Goal: Task Accomplishment & Management: Manage account settings

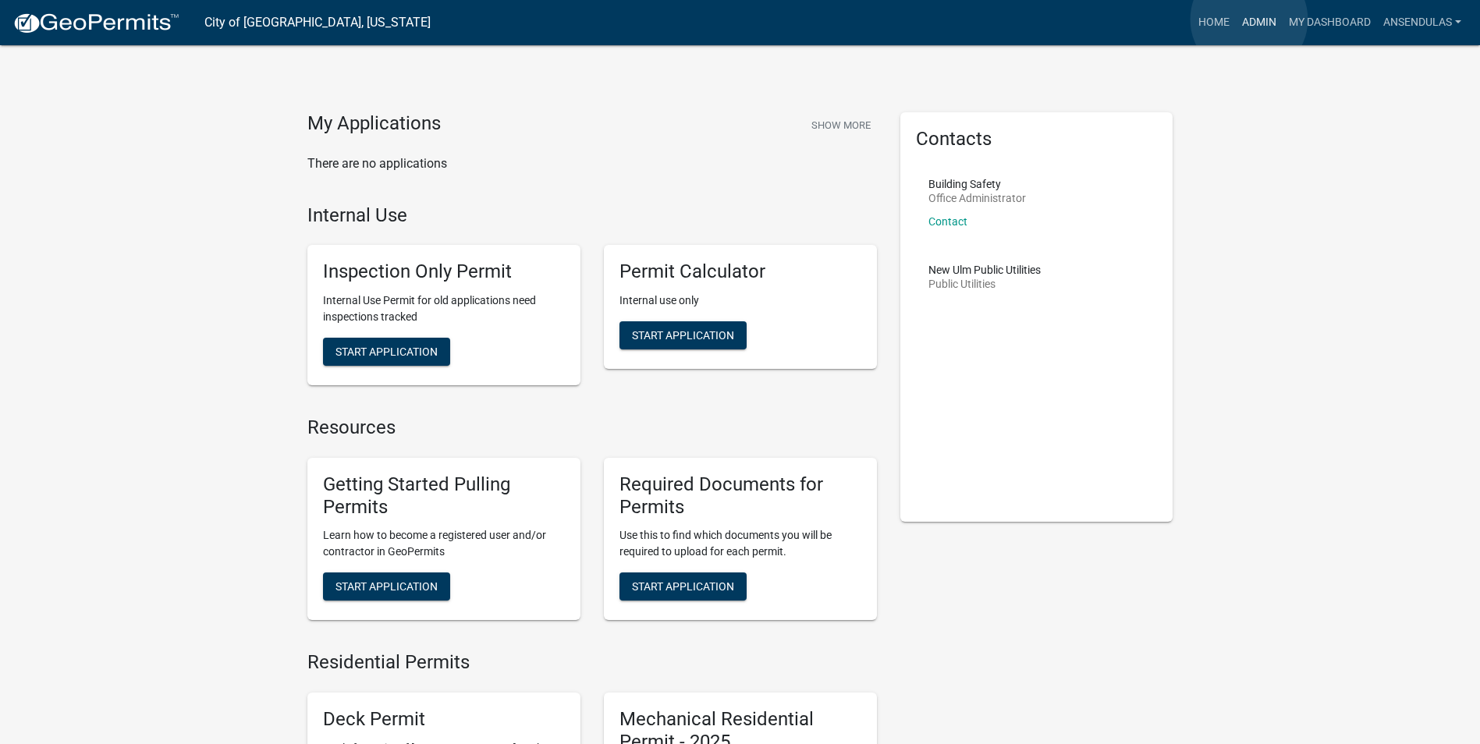
click at [1249, 19] on link "Admin" at bounding box center [1259, 23] width 47 height 30
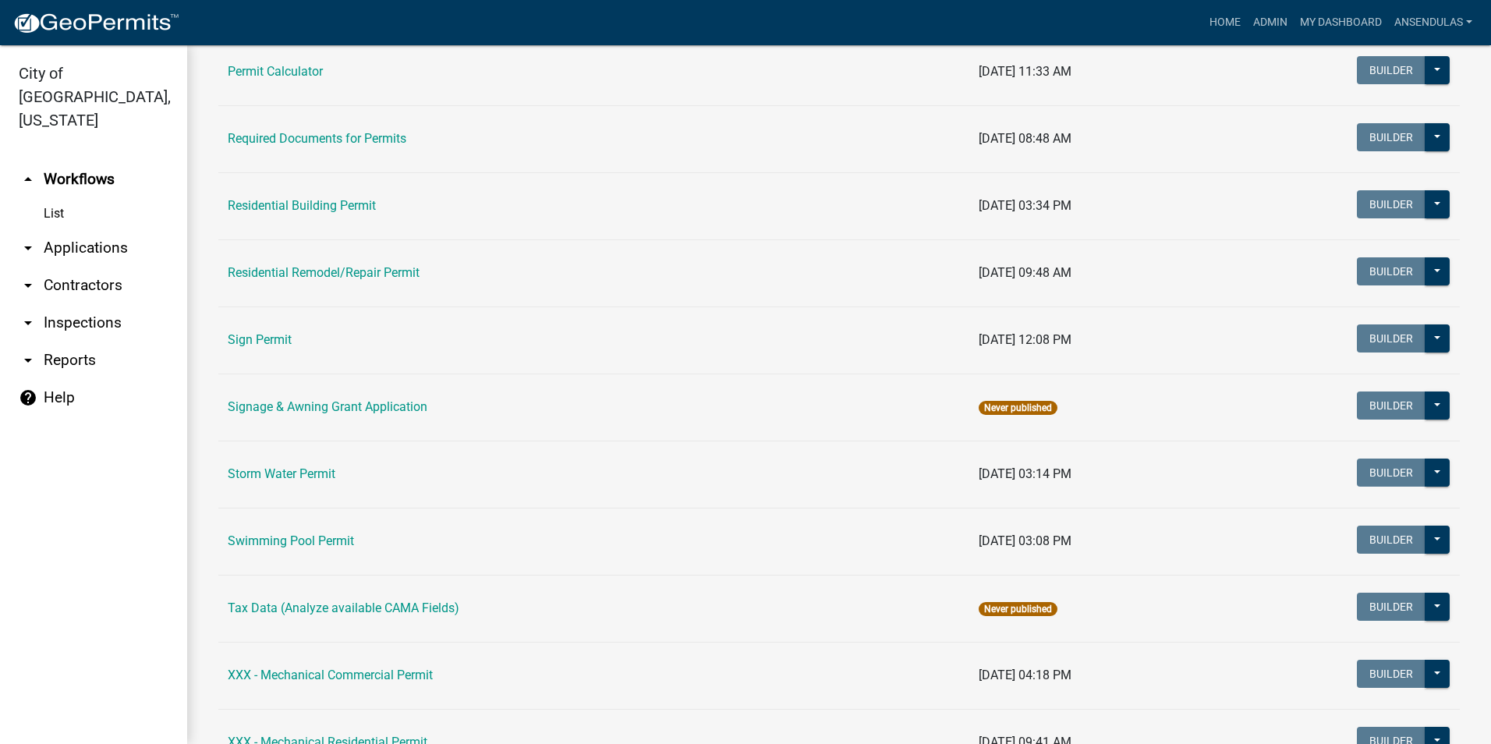
scroll to position [1069, 0]
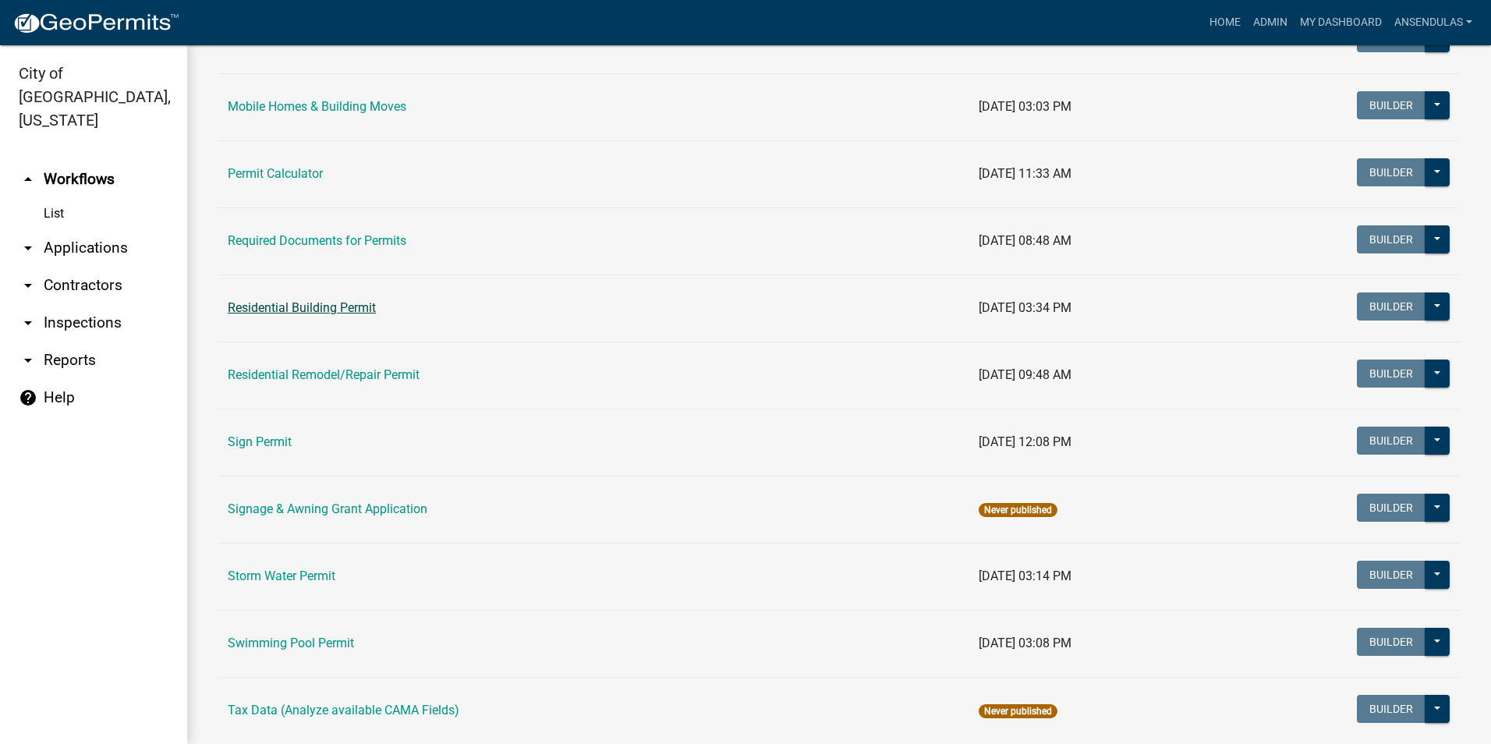
click at [304, 310] on link "Residential Building Permit" at bounding box center [302, 307] width 148 height 15
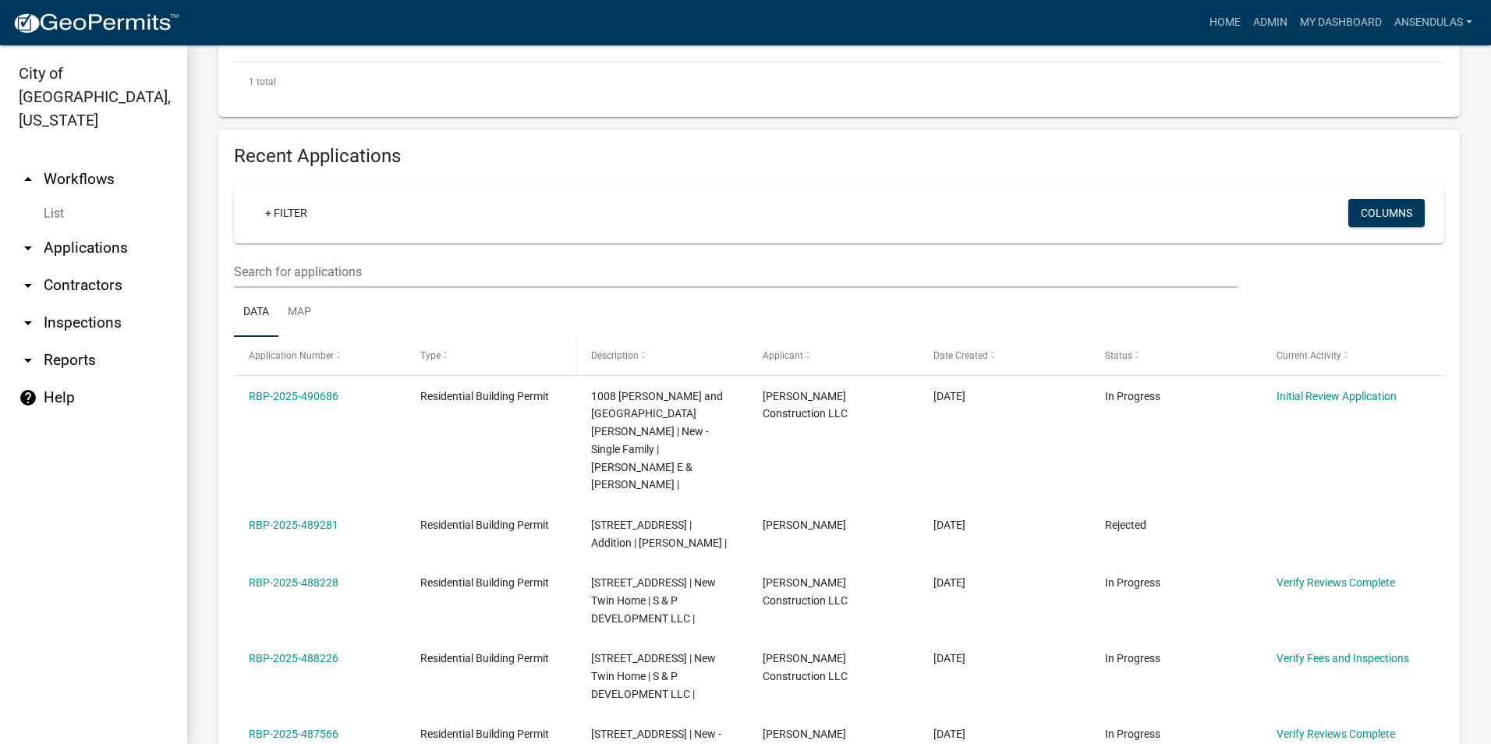
scroll to position [78, 0]
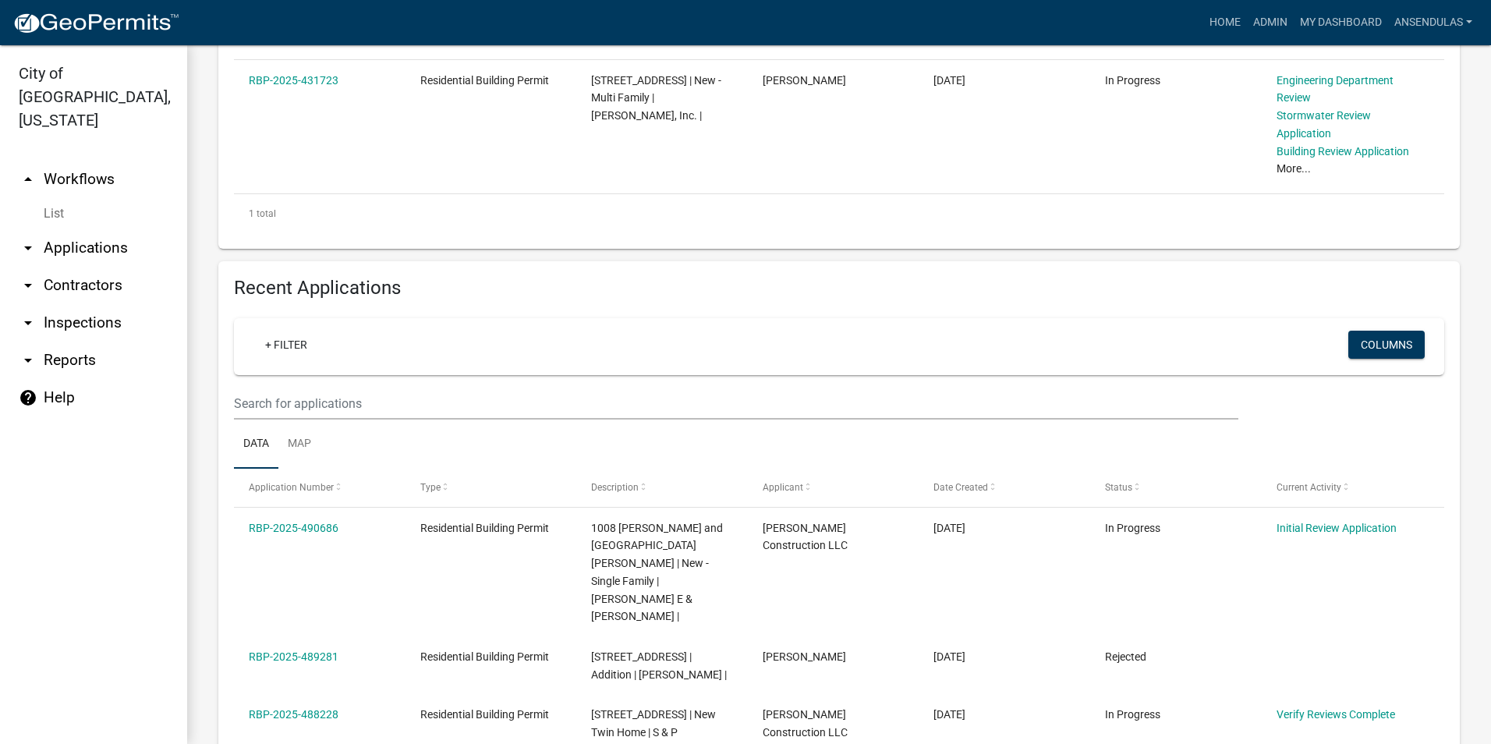
scroll to position [468, 0]
